Goal: Navigation & Orientation: Find specific page/section

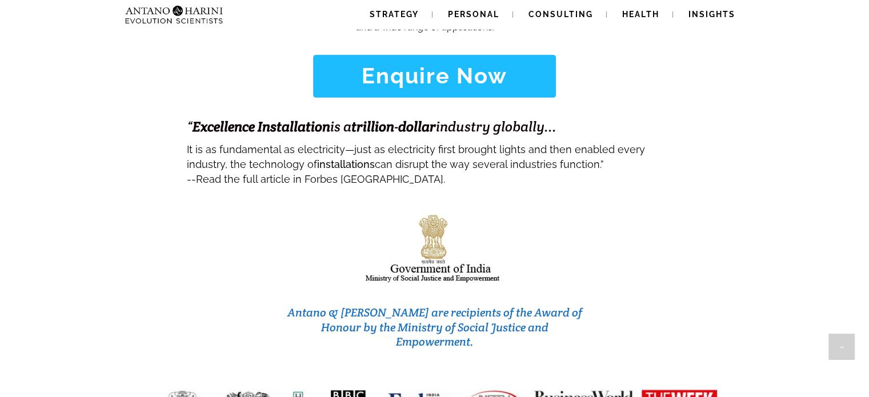
scroll to position [4922, 0]
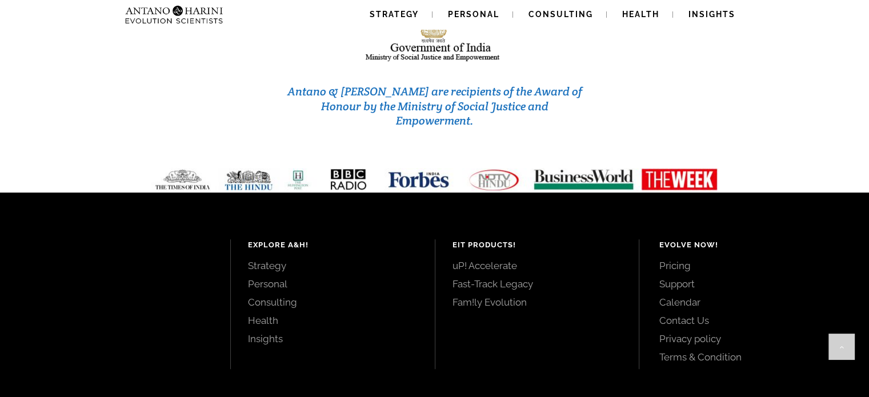
click at [270, 260] on link "Strategy" at bounding box center [333, 266] width 170 height 13
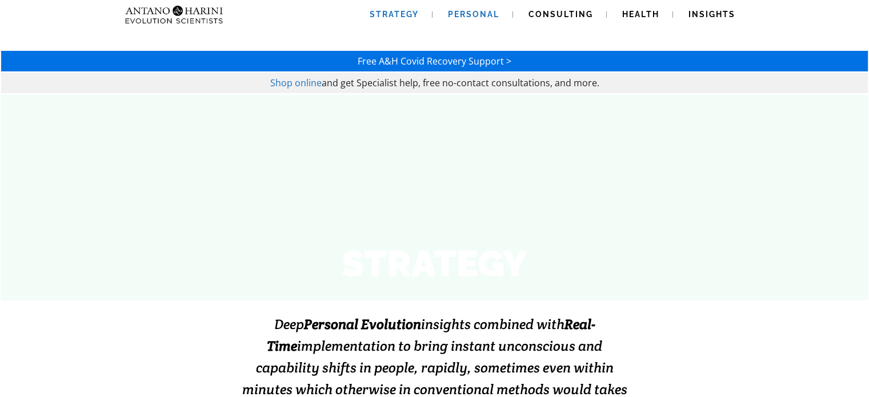
click at [480, 11] on span "Personal" at bounding box center [473, 14] width 51 height 9
